Goal: Answer question/provide support: Share knowledge or assist other users

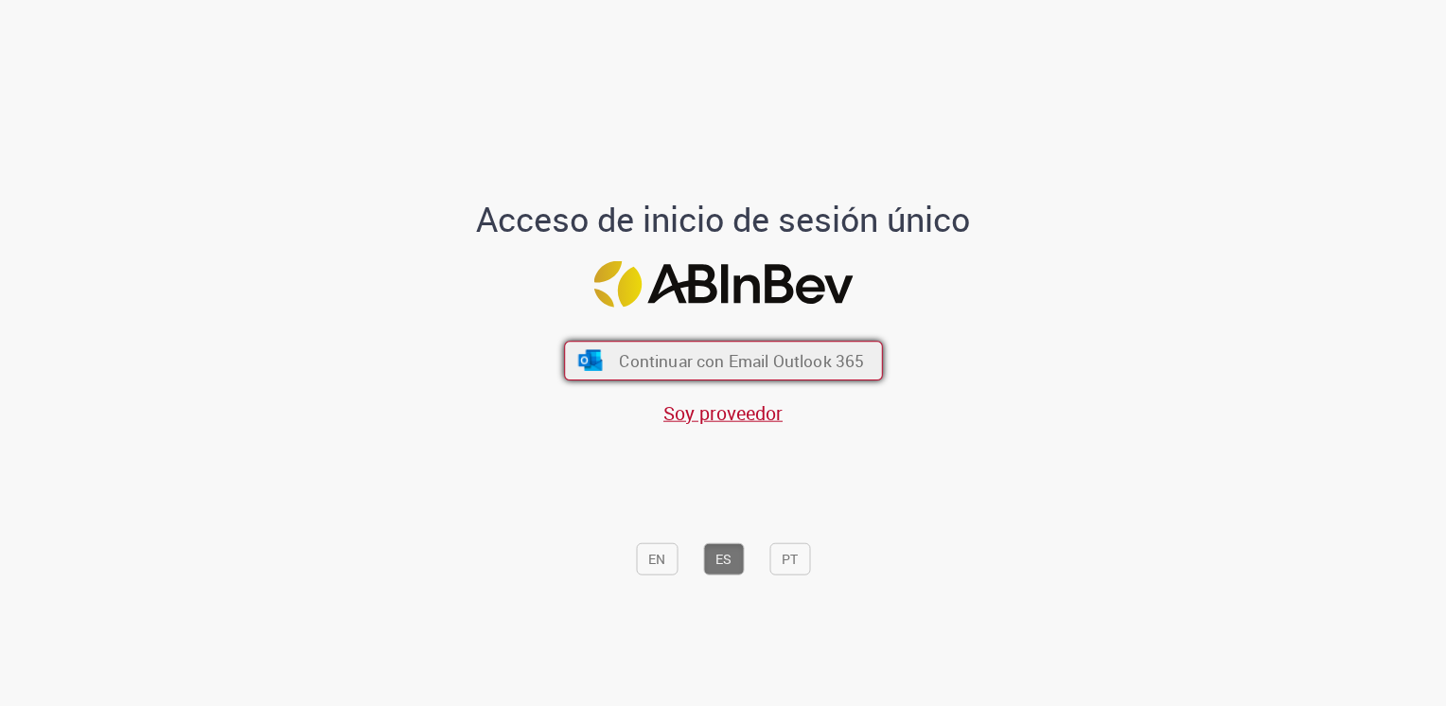
click at [741, 371] on span "Continuar con Email Outlook 365" at bounding box center [741, 360] width 245 height 22
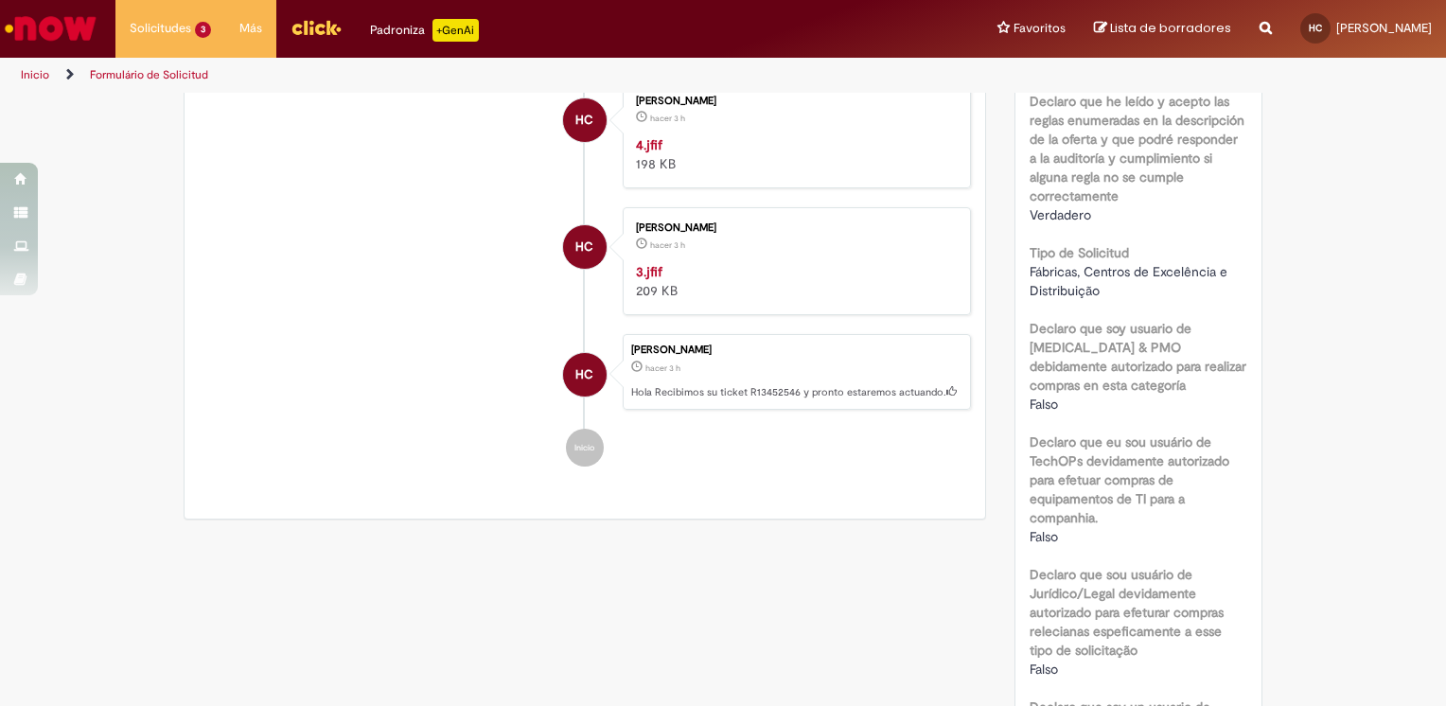
scroll to position [677, 0]
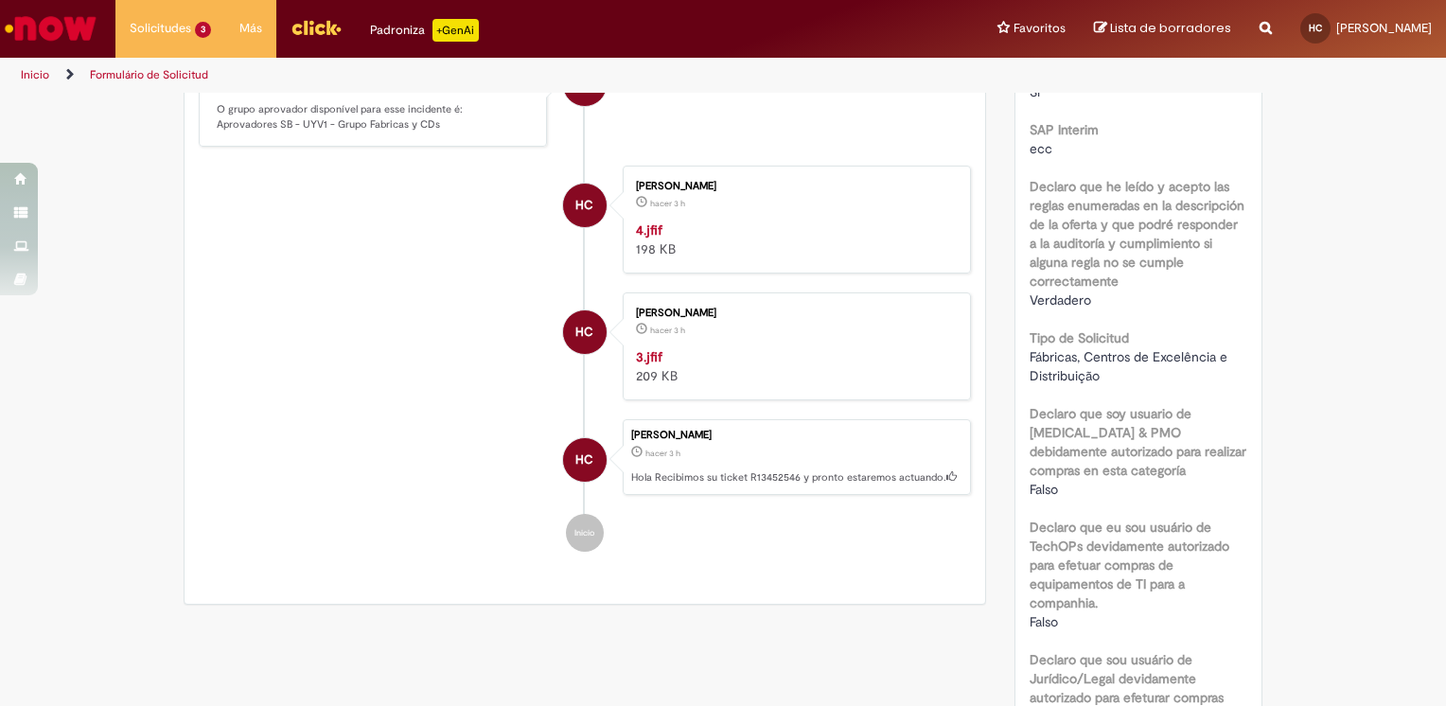
click at [765, 221] on img "Historial de tickets" at bounding box center [793, 221] width 315 height 0
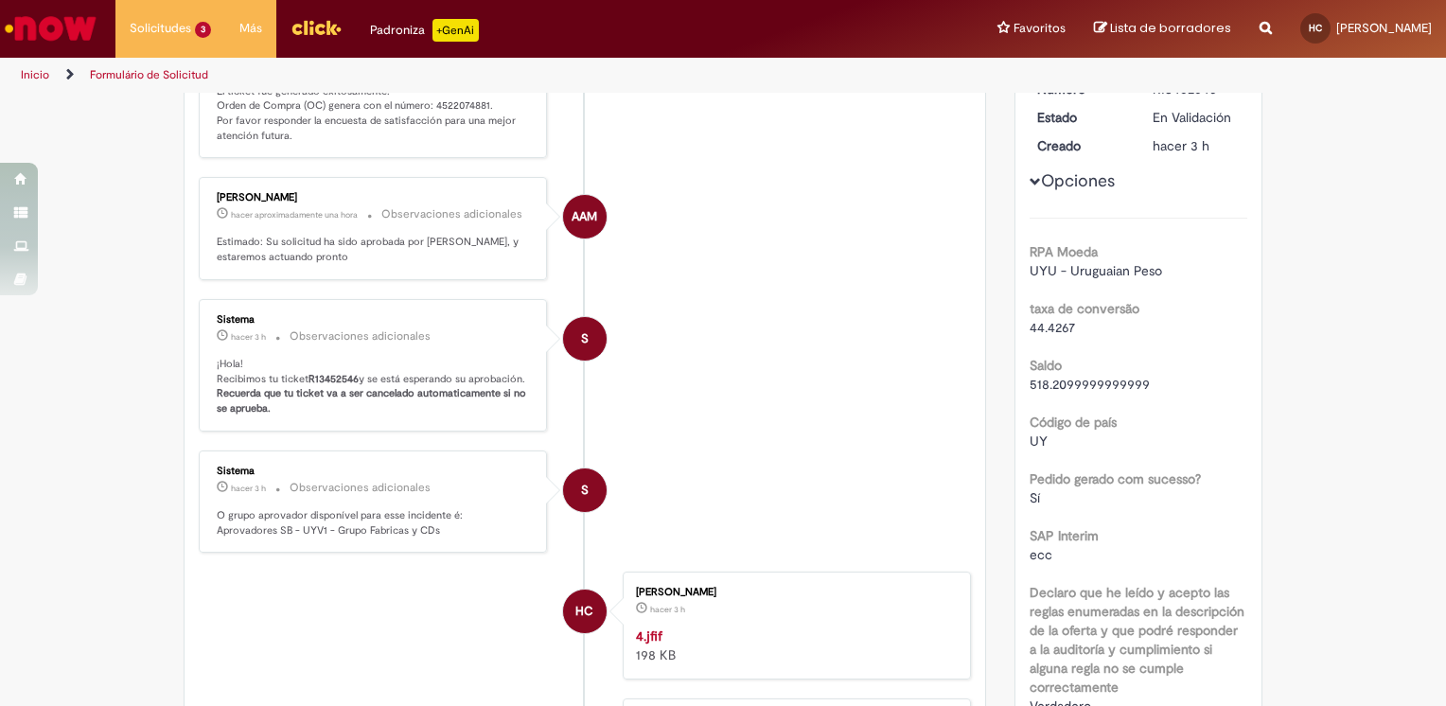
scroll to position [109, 0]
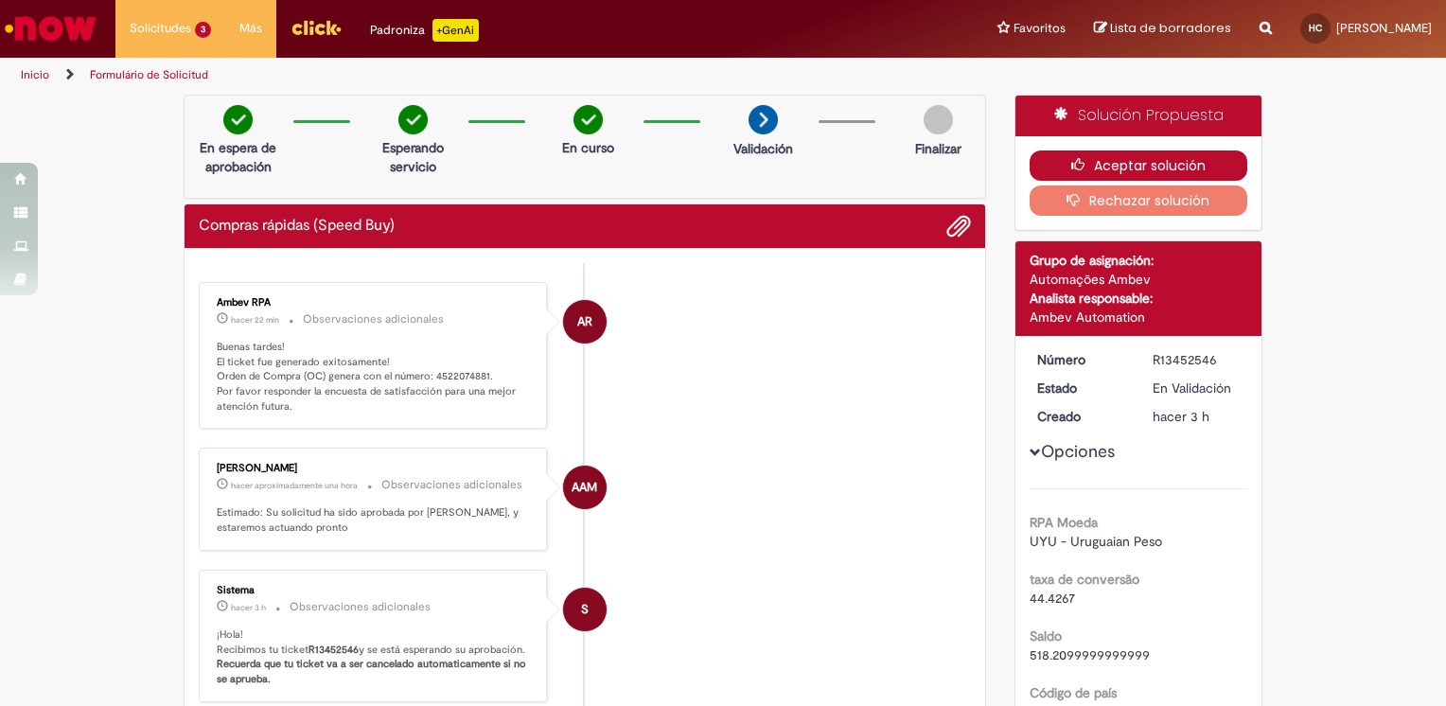
click at [1190, 167] on button "Aceptar solución" at bounding box center [1139, 165] width 219 height 30
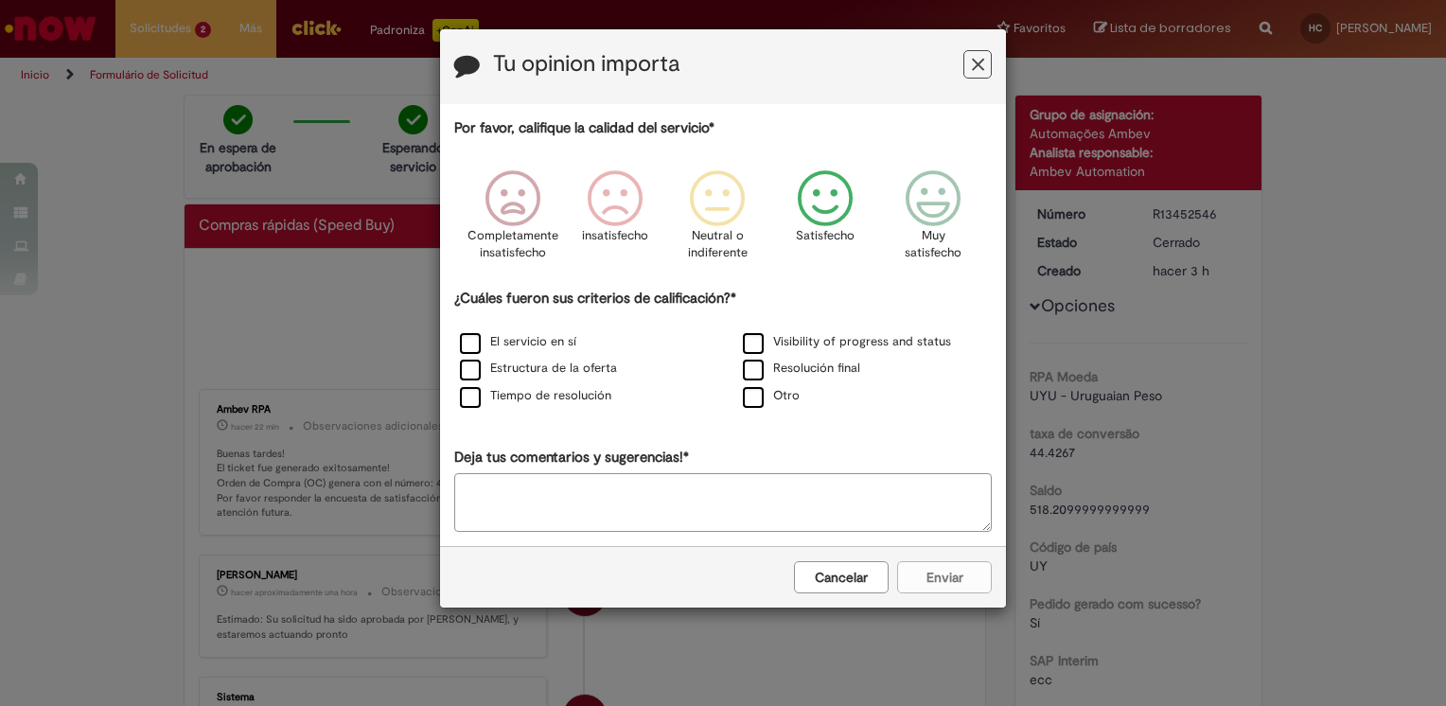
click at [837, 199] on icon "Feedback" at bounding box center [825, 198] width 71 height 57
click at [530, 336] on label "El servicio en sí" at bounding box center [518, 342] width 116 height 18
drag, startPoint x: 977, startPoint y: 574, endPoint x: 945, endPoint y: 554, distance: 37.8
click at [975, 574] on button "Enviar" at bounding box center [944, 577] width 95 height 32
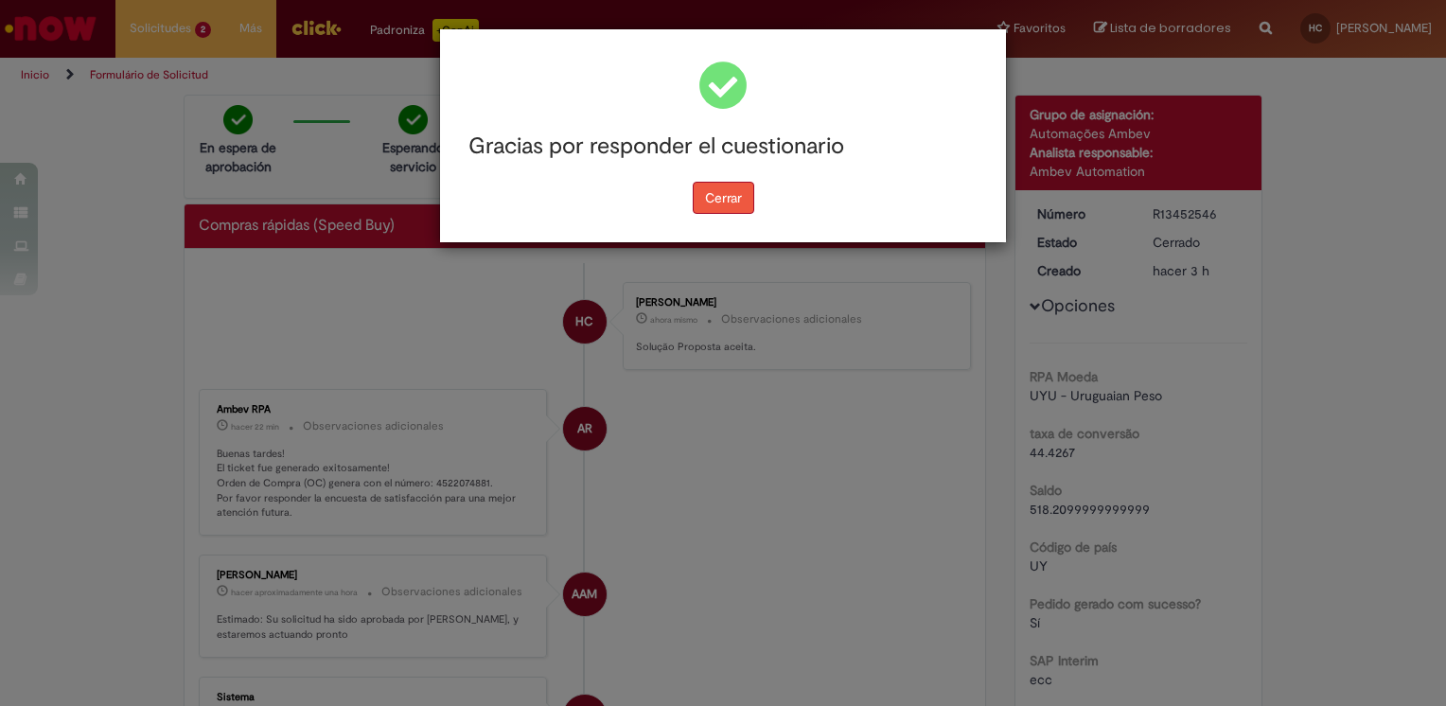
click at [734, 206] on button "Cerrar" at bounding box center [724, 198] width 62 height 32
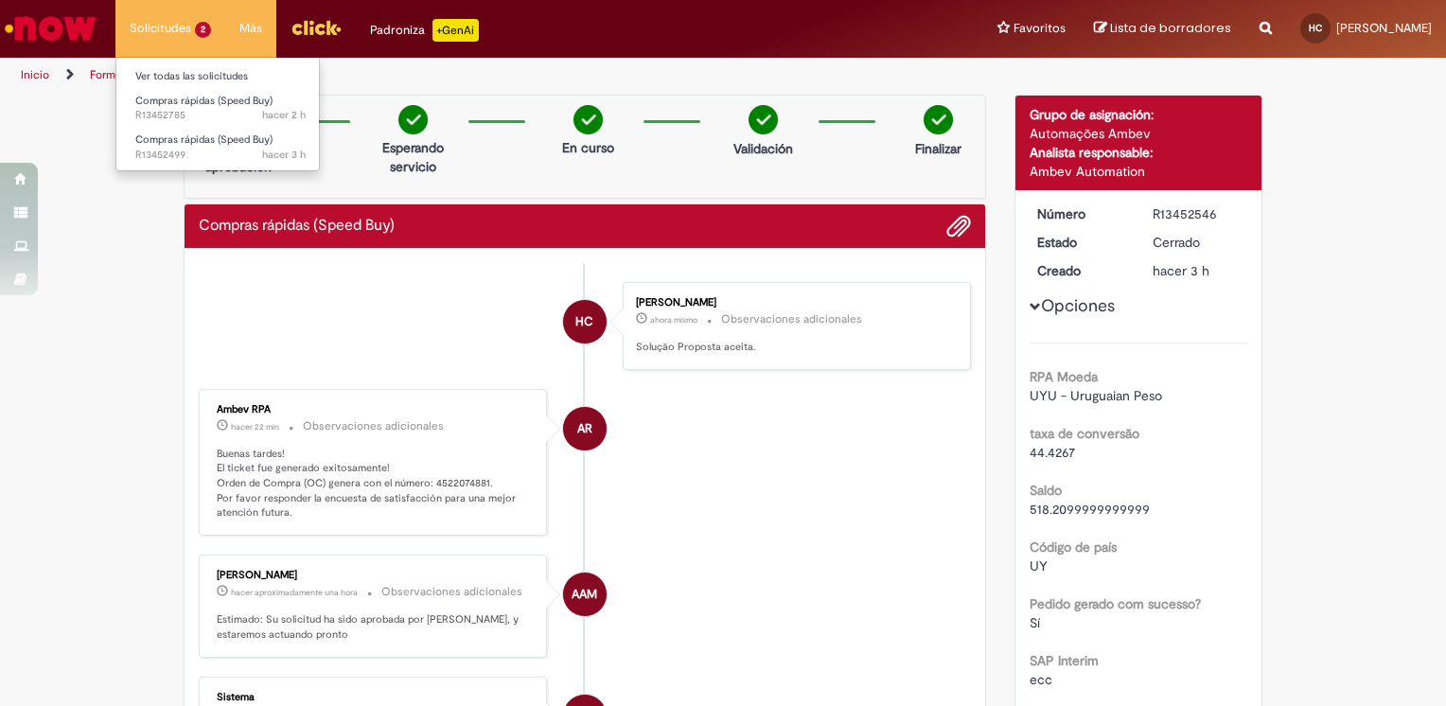
click at [168, 40] on li "Solicitudes 2 Ver todas las solicitudes Compras rápidas (Speed Buy) hacer 2 h h…" at bounding box center [170, 28] width 110 height 57
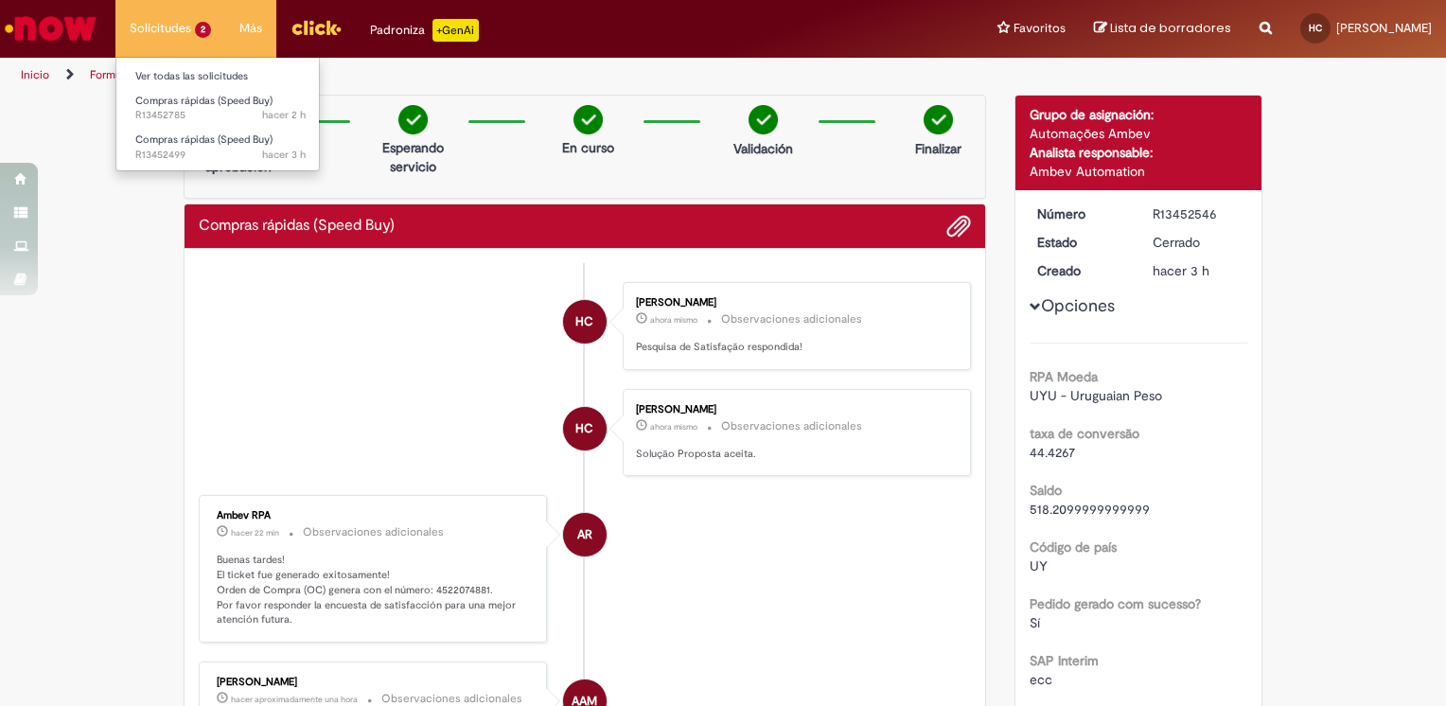
click at [154, 9] on li "Solicitudes 2 Ver todas las solicitudes Compras rápidas (Speed Buy) hacer 2 h h…" at bounding box center [170, 28] width 110 height 57
click at [192, 95] on span "Compras rápidas (Speed Buy)" at bounding box center [203, 101] width 137 height 14
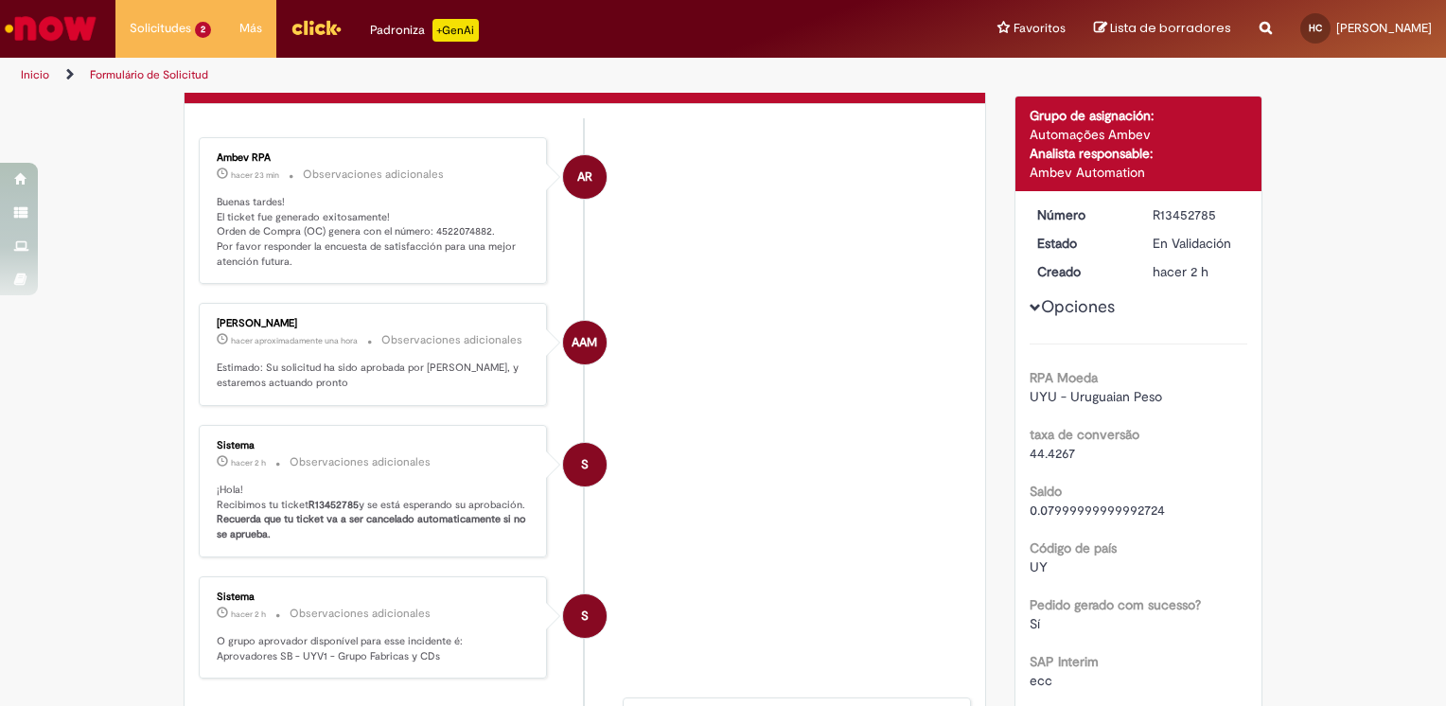
scroll to position [284, 0]
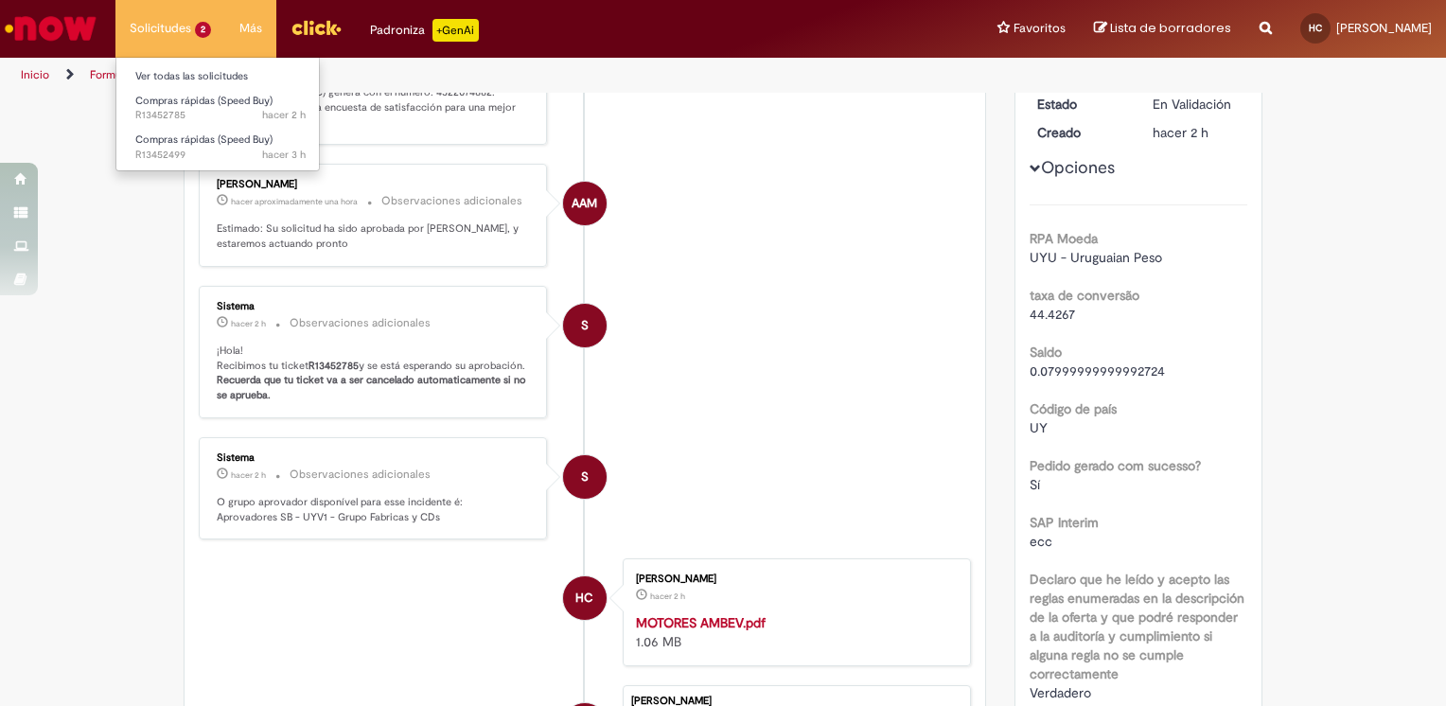
click at [158, 29] on li "Solicitudes 2 Ver todas las solicitudes Compras rápidas (Speed Buy) hacer 2 h h…" at bounding box center [170, 28] width 110 height 57
click at [209, 140] on span "Compras rápidas (Speed Buy)" at bounding box center [203, 140] width 137 height 14
click at [180, 33] on li "Solicitudes 2 Ver todas las solicitudes Compras rápidas (Speed Buy) hacer 2 h h…" at bounding box center [170, 28] width 110 height 57
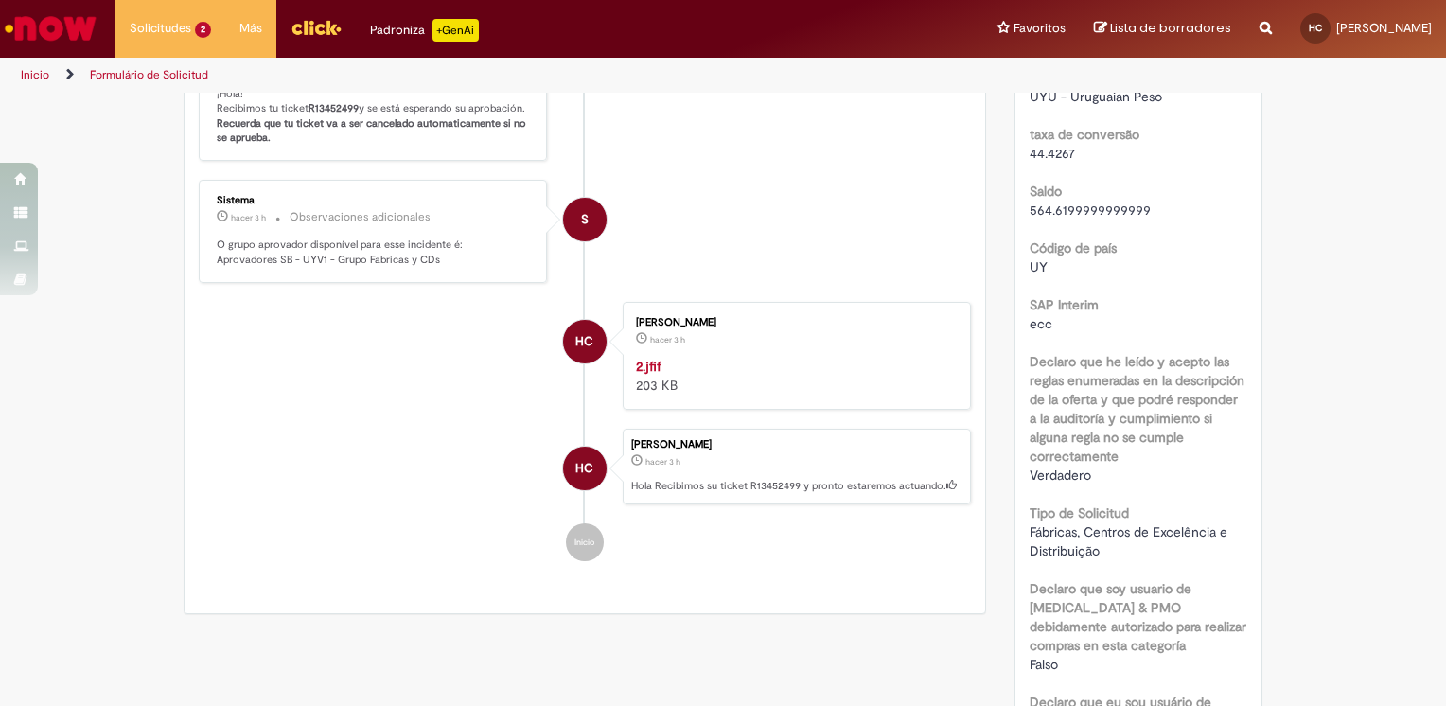
scroll to position [392, 0]
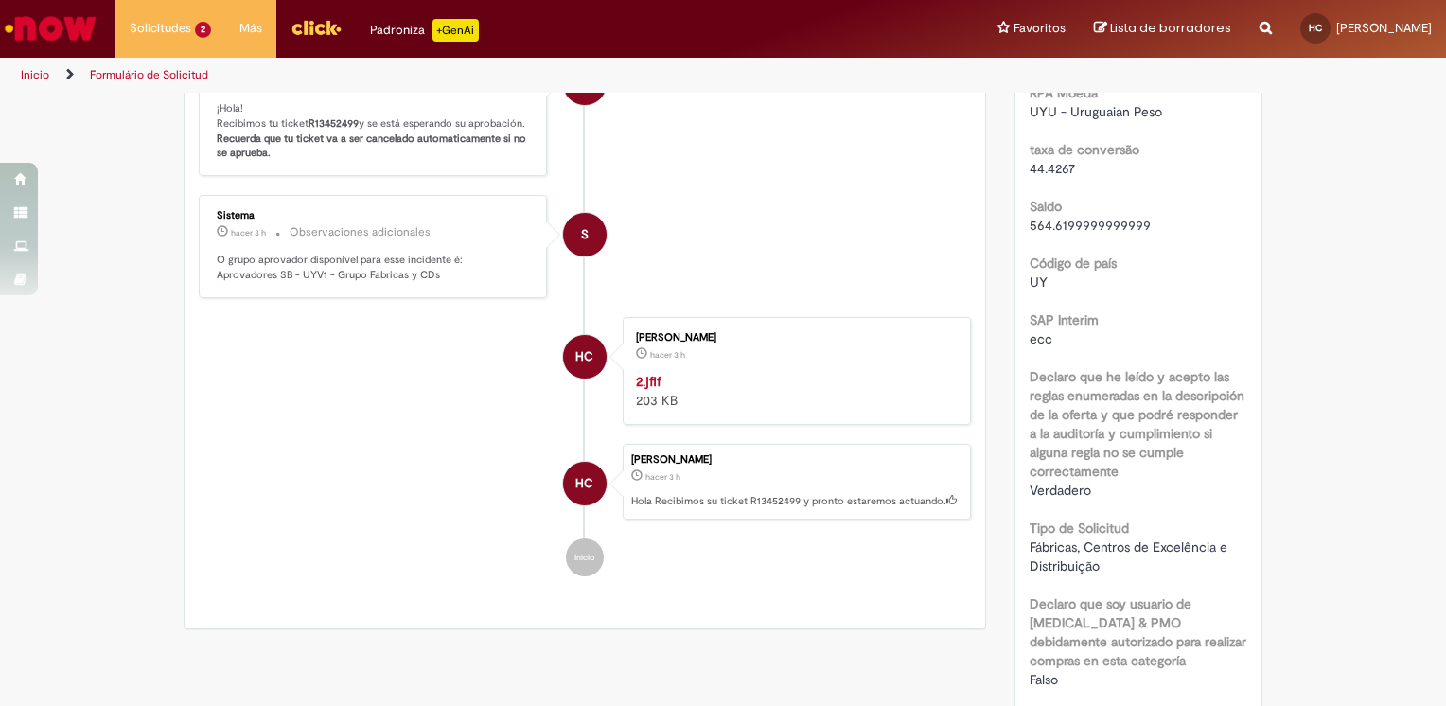
click at [710, 372] on img "Historial de tickets" at bounding box center [793, 372] width 315 height 0
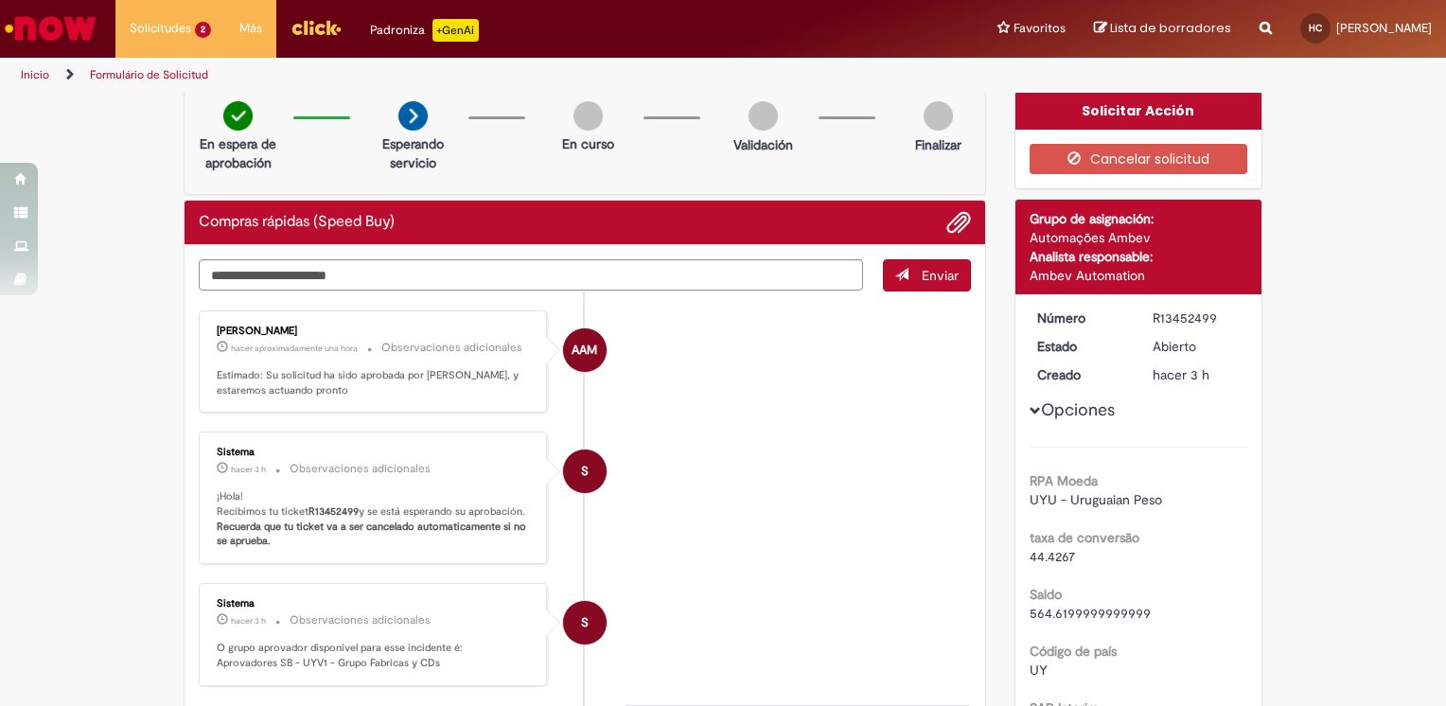
scroll to position [0, 0]
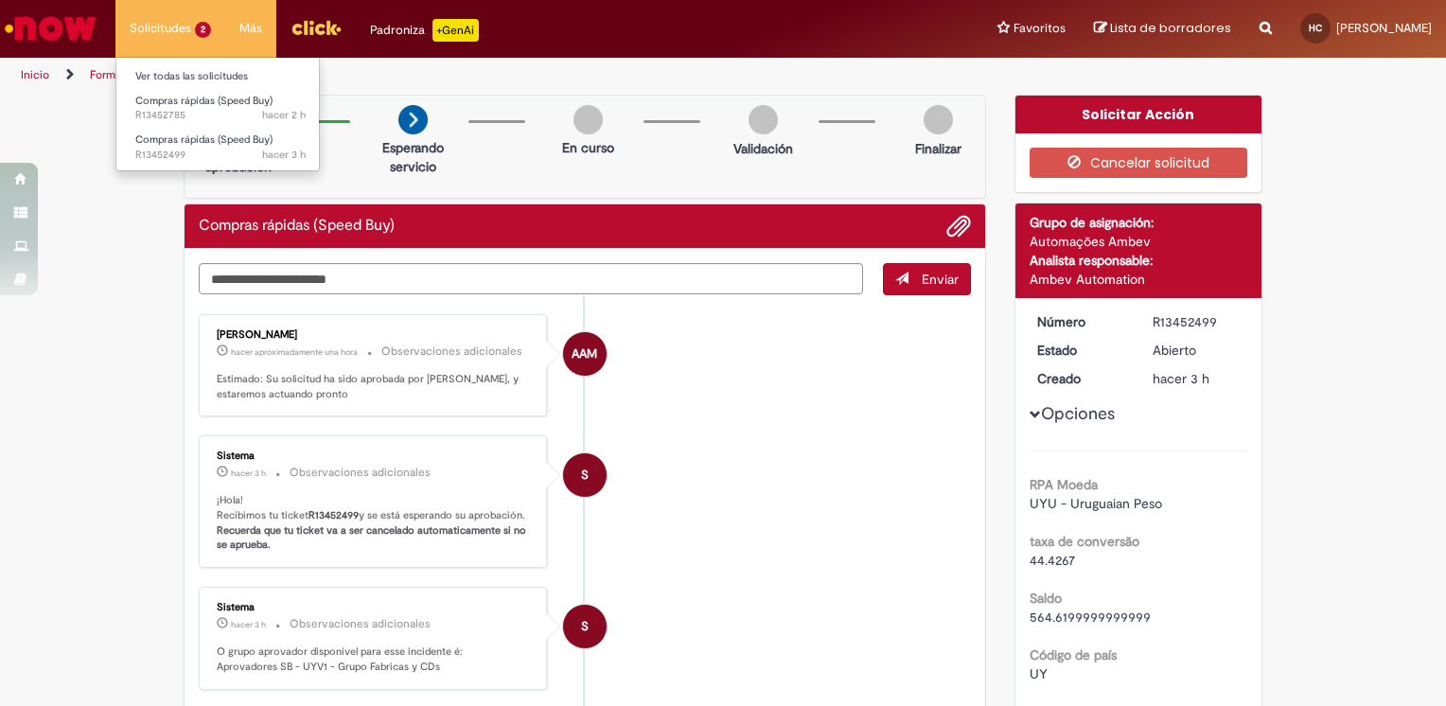
click at [193, 37] on li "Solicitudes 2 Ver todas las solicitudes Compras rápidas (Speed Buy) hacer 2 h h…" at bounding box center [170, 28] width 110 height 57
click at [217, 112] on span "hacer 2 h hacer 2 horas R13452785" at bounding box center [220, 115] width 170 height 15
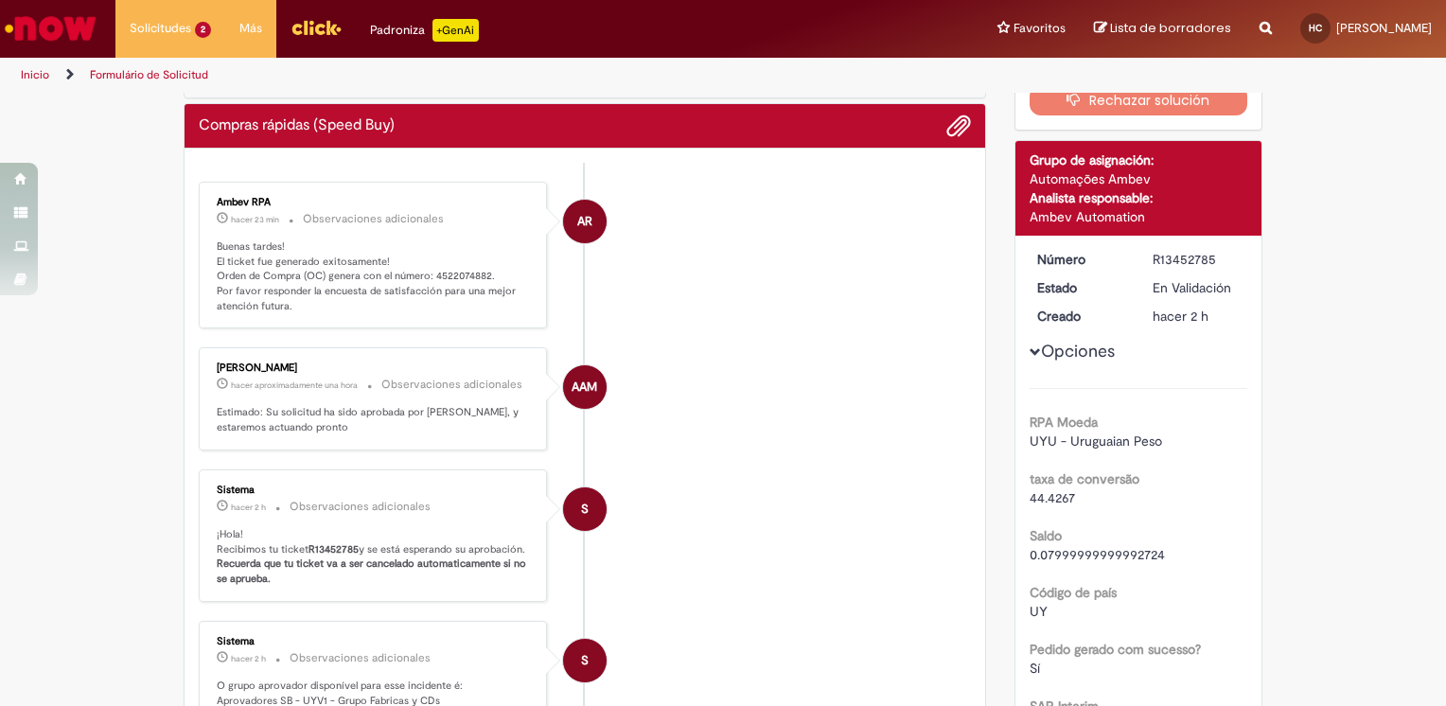
scroll to position [13, 0]
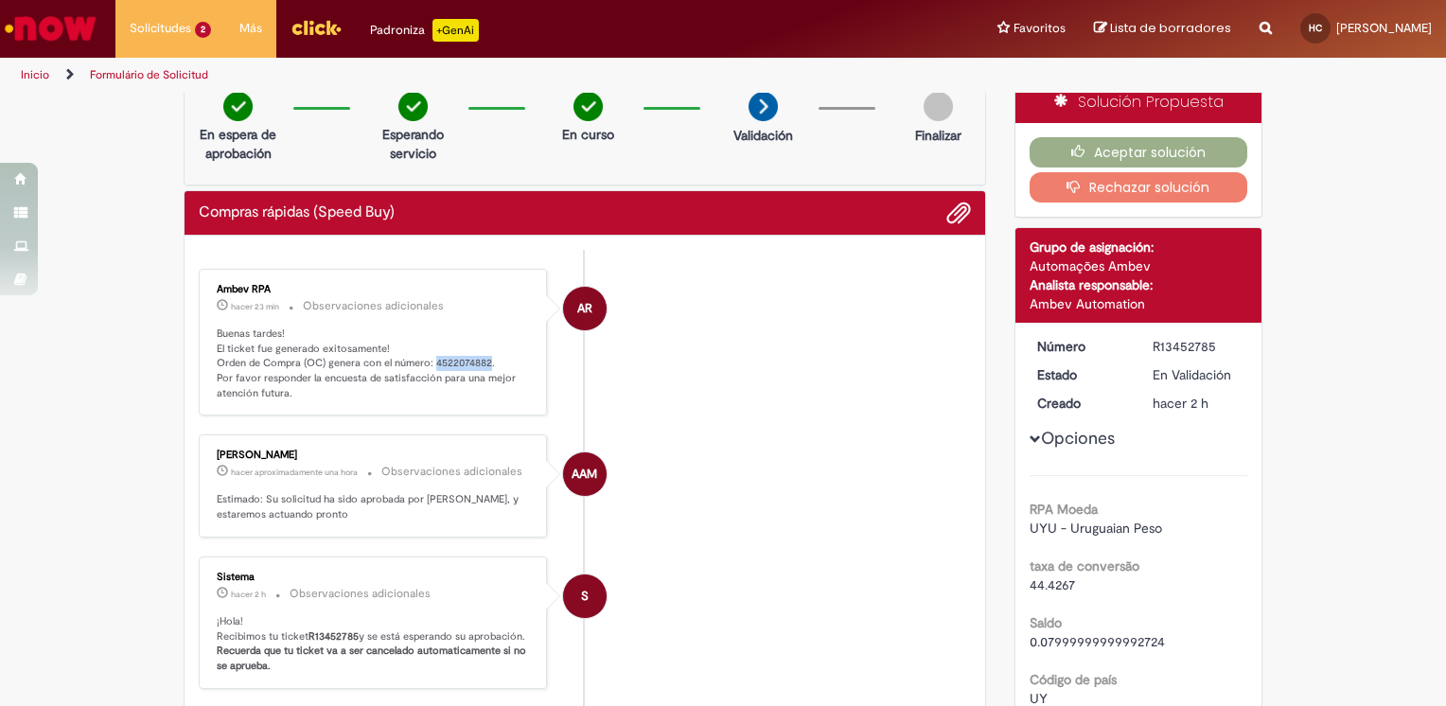
drag, startPoint x: 425, startPoint y: 360, endPoint x: 484, endPoint y: 365, distance: 59.0
click at [484, 365] on p "Buenas tardes! El ticket fue generado exitosamente! Orden de Compra (OC) genera…" at bounding box center [374, 364] width 315 height 75
copy p "4522074882"
click at [1151, 145] on button "Aceptar solución" at bounding box center [1139, 152] width 219 height 30
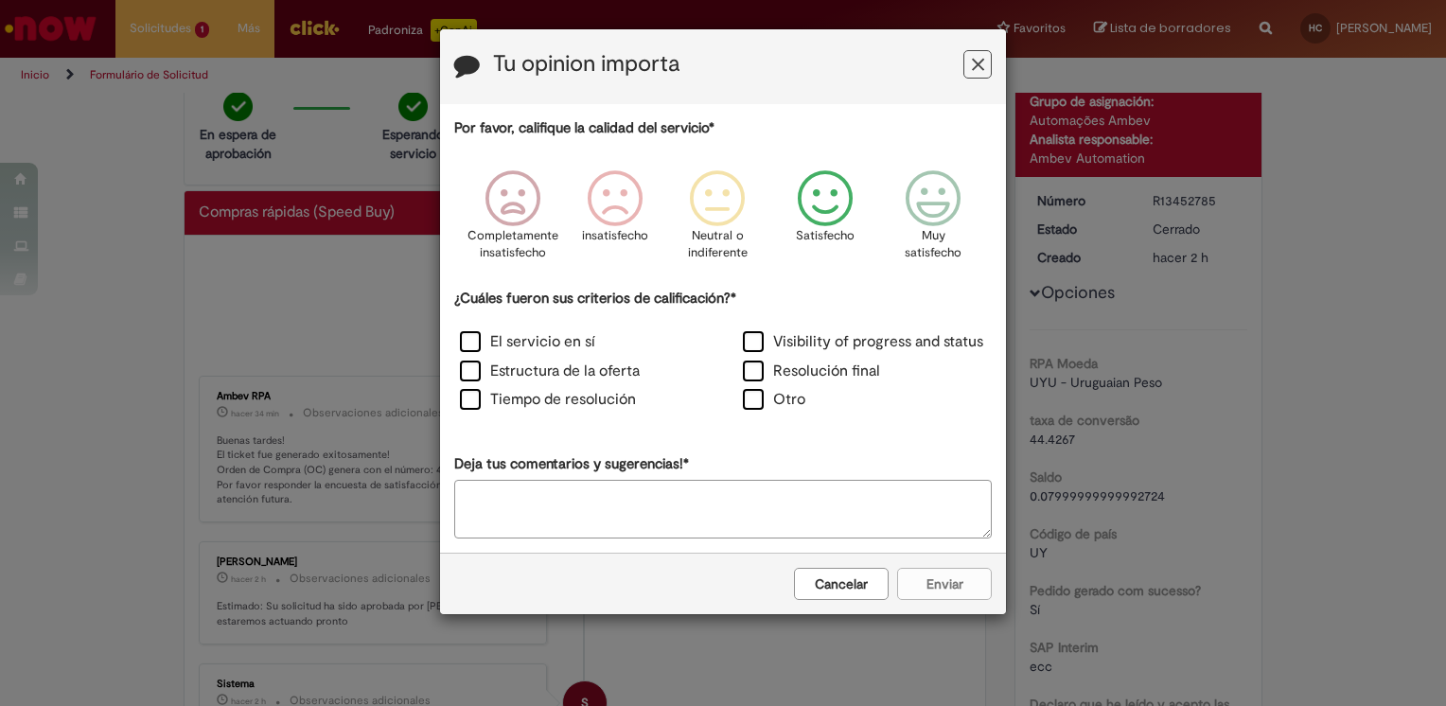
click at [819, 215] on icon "Feedback" at bounding box center [825, 198] width 71 height 57
click at [518, 343] on label "El servicio en sí" at bounding box center [527, 342] width 135 height 22
click at [920, 590] on button "Enviar" at bounding box center [944, 584] width 95 height 32
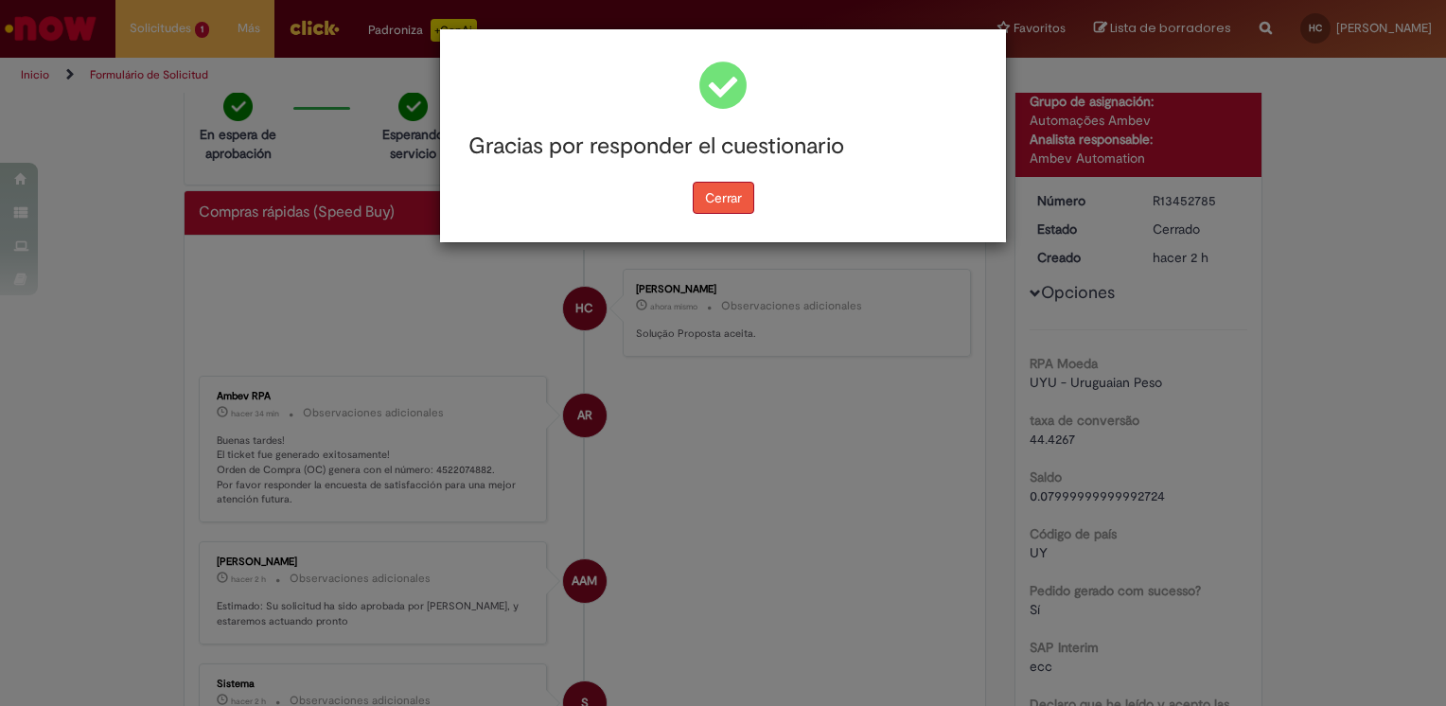
click at [717, 194] on button "Cerrar" at bounding box center [724, 198] width 62 height 32
